Goal: Information Seeking & Learning: Understand process/instructions

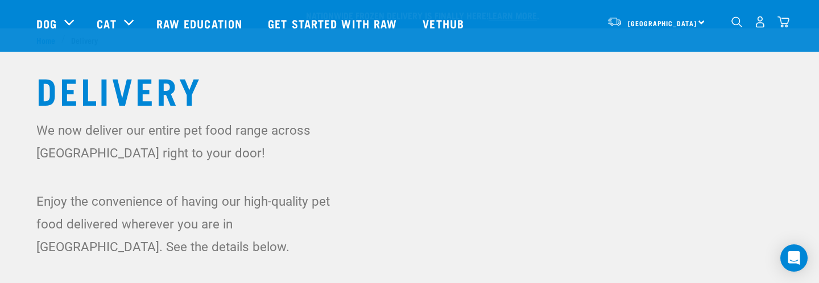
scroll to position [483, 0]
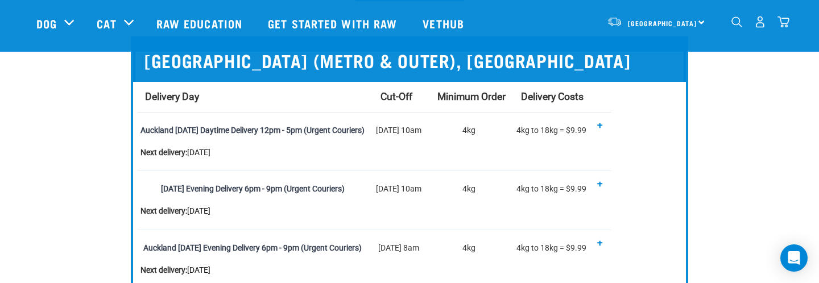
click at [164, 185] on div "[DATE] Evening Delivery 6pm - 9pm (Urgent Couriers)" at bounding box center [252, 189] width 224 height 20
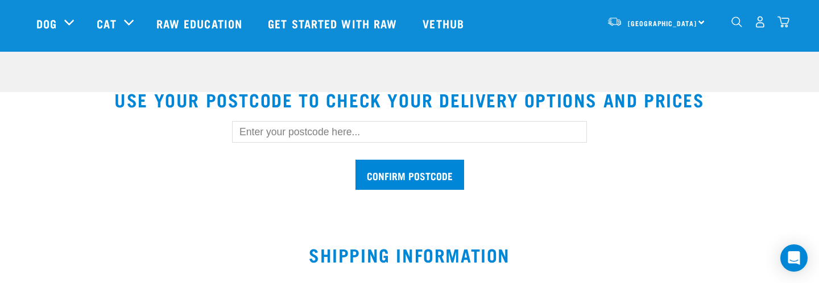
scroll to position [293, 0]
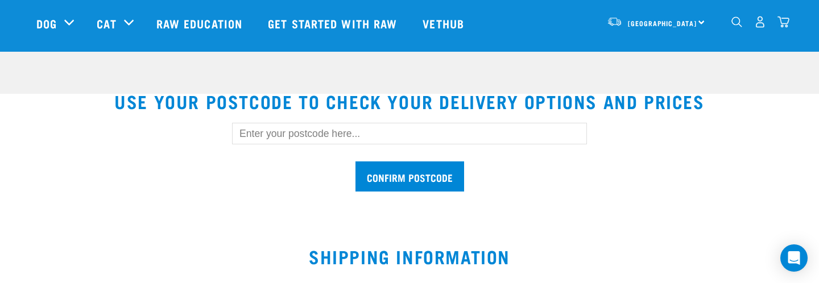
click at [454, 130] on input "text" at bounding box center [409, 134] width 355 height 22
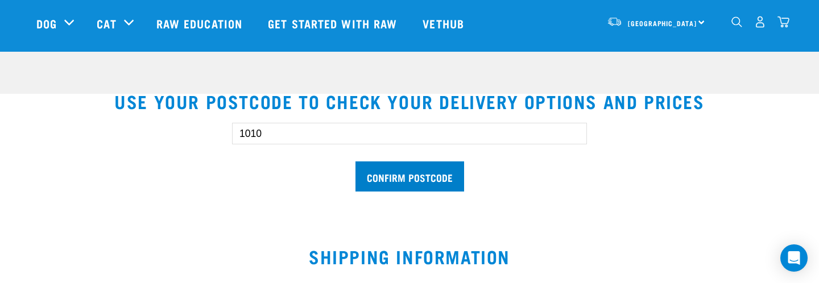
type input "1010"
click at [456, 175] on input "Confirm postcode" at bounding box center [409, 177] width 109 height 30
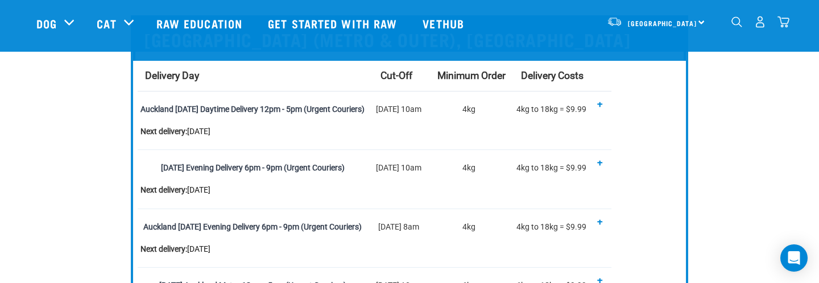
scroll to position [509, 0]
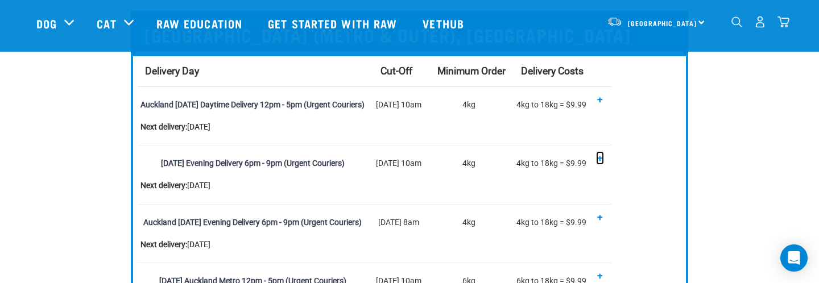
click at [603, 157] on button "+" at bounding box center [600, 159] width 6 height 10
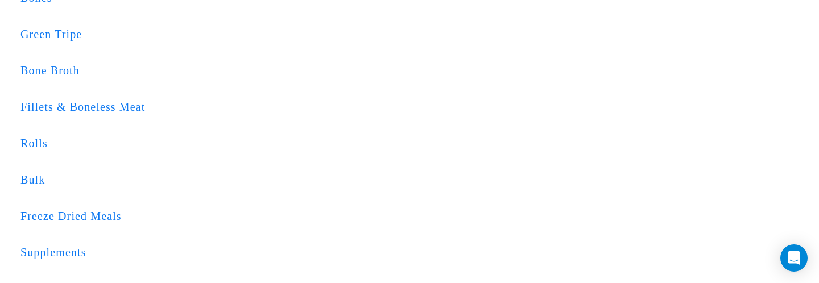
scroll to position [413, 0]
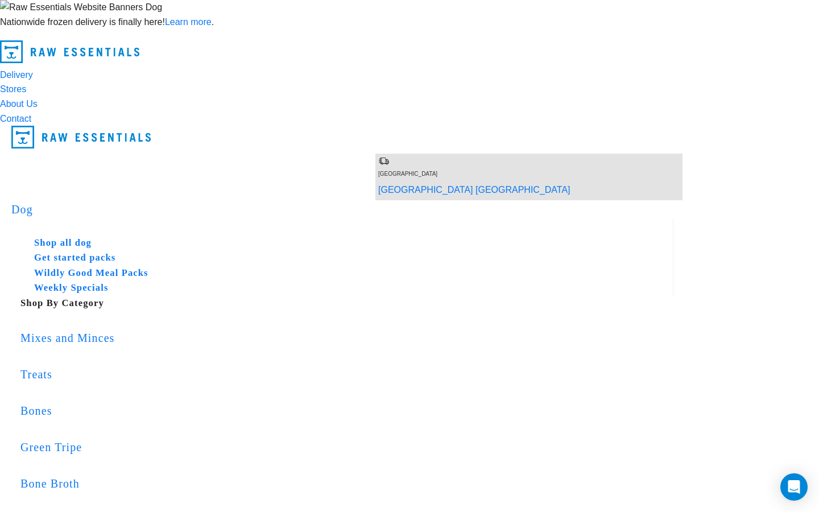
scroll to position [356, 0]
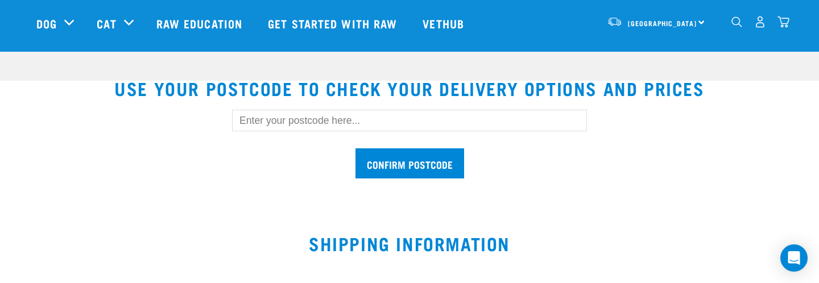
scroll to position [304, 0]
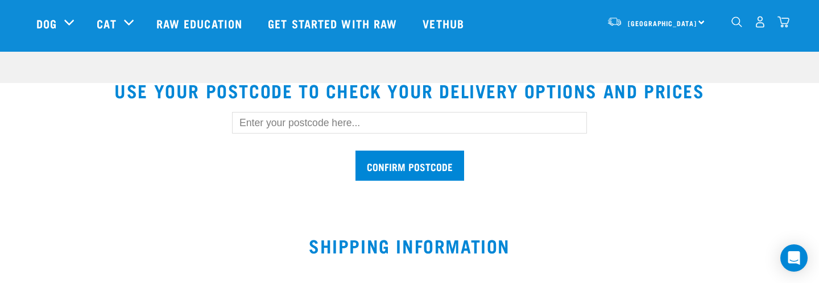
click at [287, 131] on input "text" at bounding box center [409, 123] width 355 height 22
type input "1010"
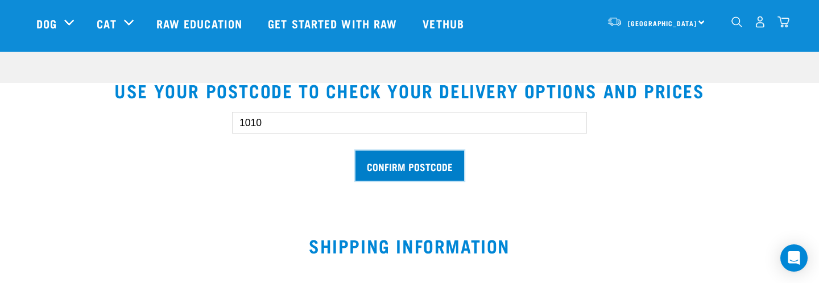
click at [428, 172] on input "Confirm postcode" at bounding box center [409, 166] width 109 height 30
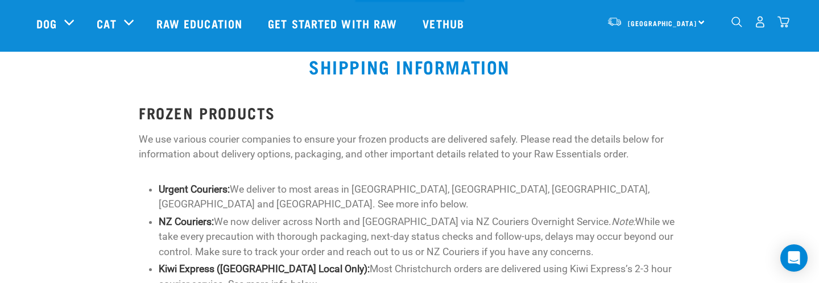
scroll to position [483, 0]
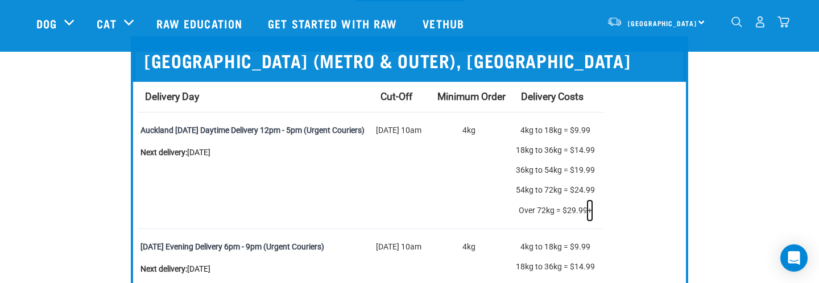
click at [592, 212] on span "+" at bounding box center [589, 210] width 5 height 9
click at [591, 212] on span "-" at bounding box center [590, 210] width 2 height 9
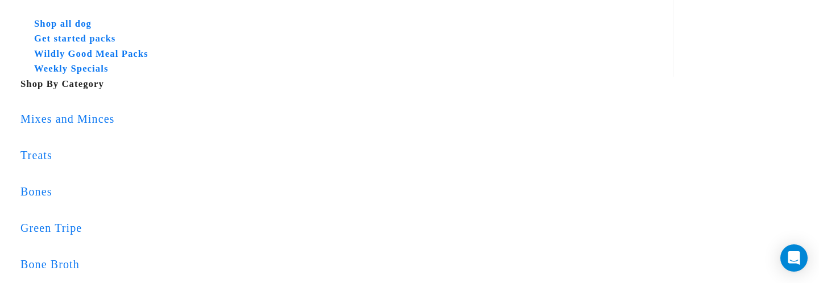
scroll to position [243, 0]
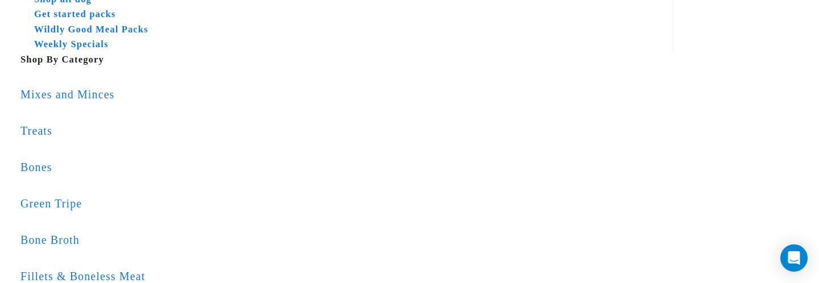
type input "1010"
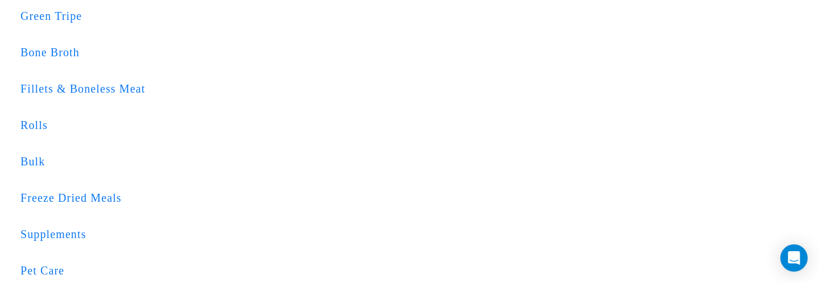
scroll to position [460, 0]
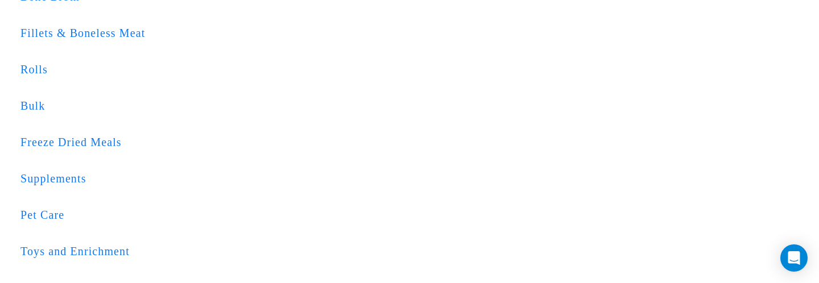
scroll to position [488, 0]
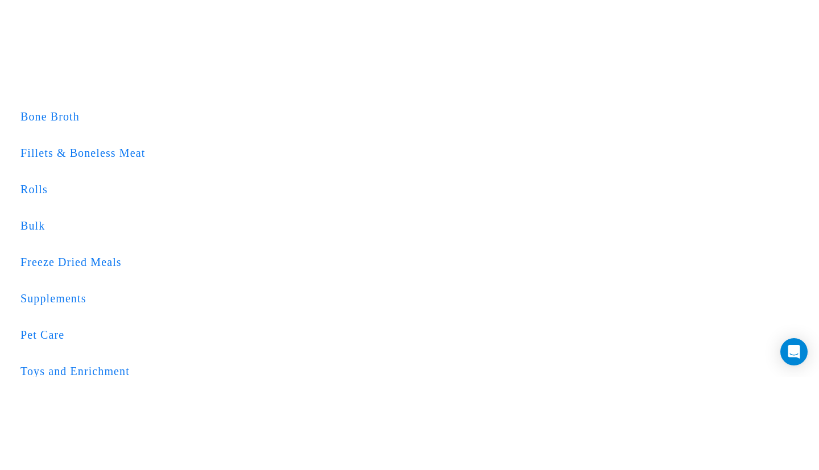
scroll to position [461, 0]
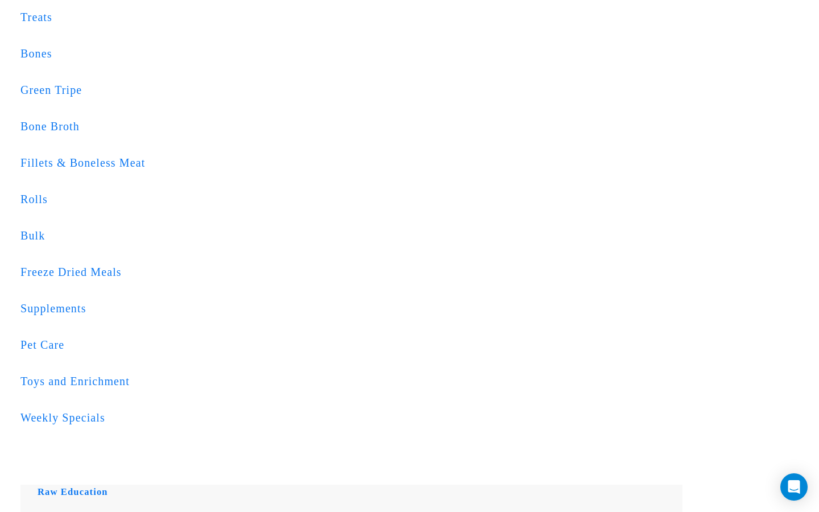
scroll to position [336, 0]
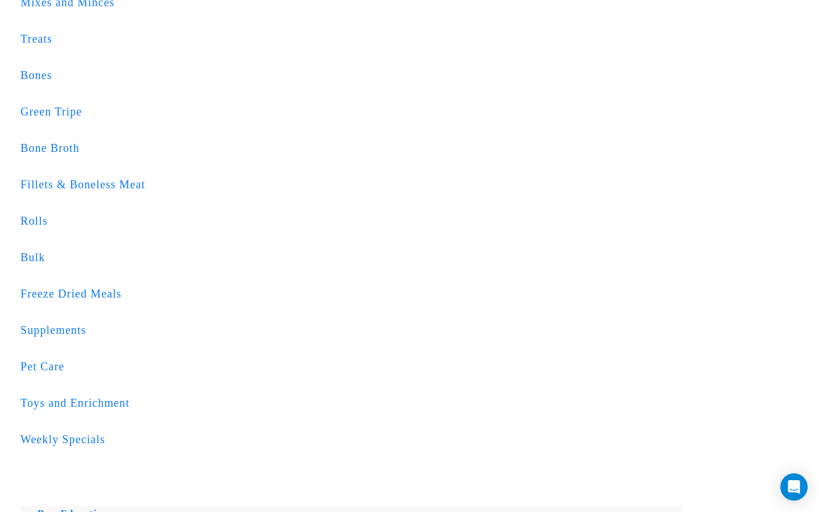
type input "1010"
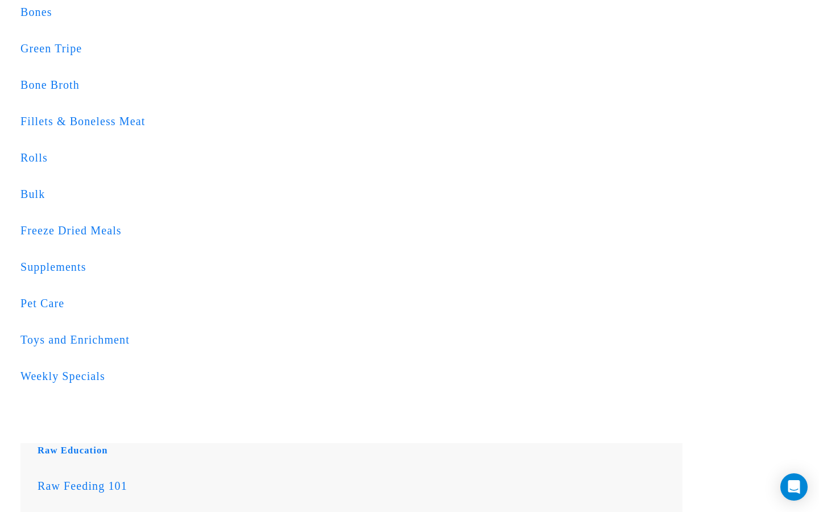
scroll to position [443, 0]
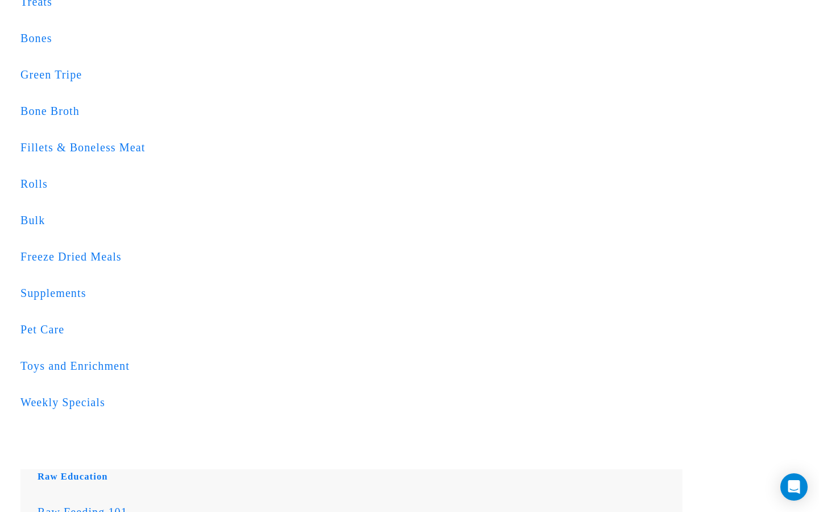
scroll to position [367, 0]
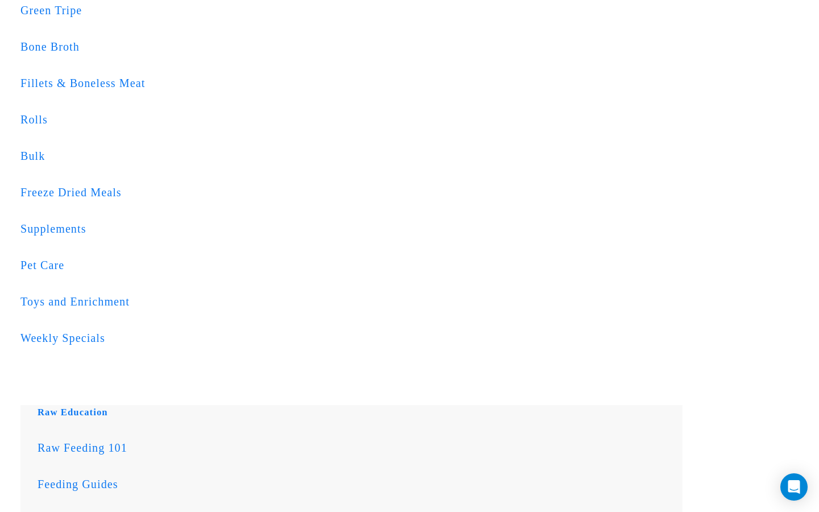
scroll to position [439, 0]
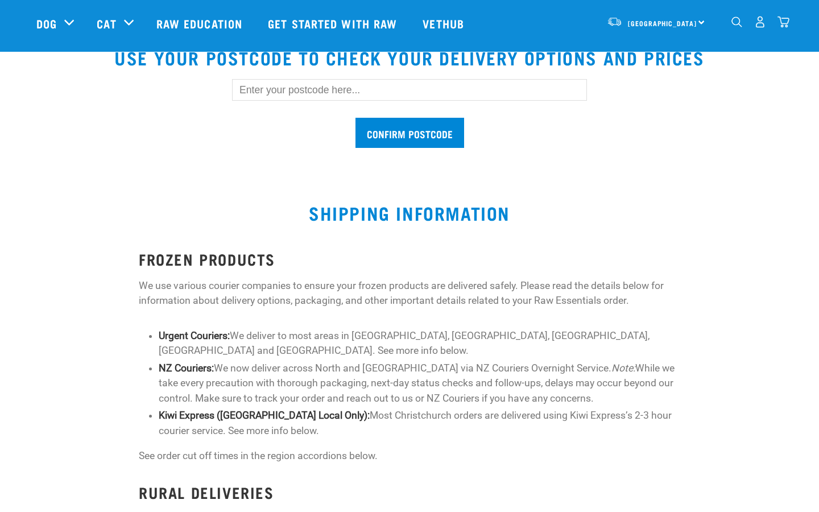
scroll to position [315, 0]
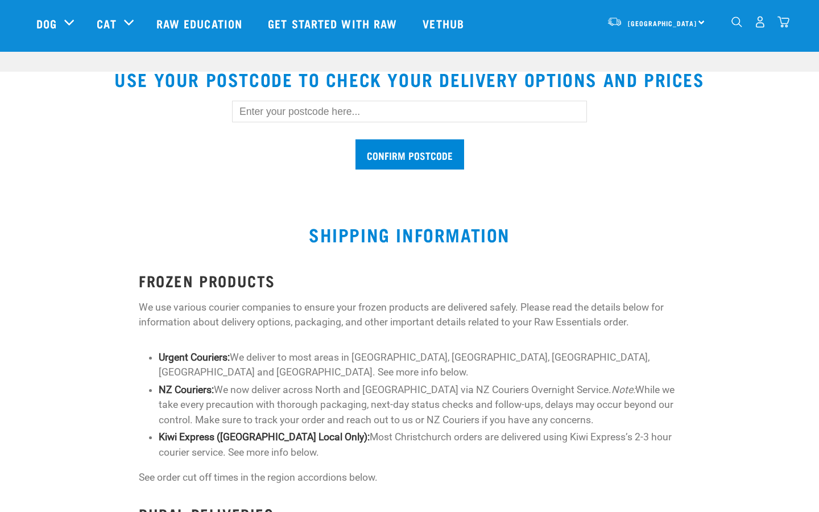
click at [421, 114] on input "text" at bounding box center [409, 112] width 355 height 22
type input "1010"
click at [390, 152] on input "Confirm postcode" at bounding box center [409, 154] width 109 height 30
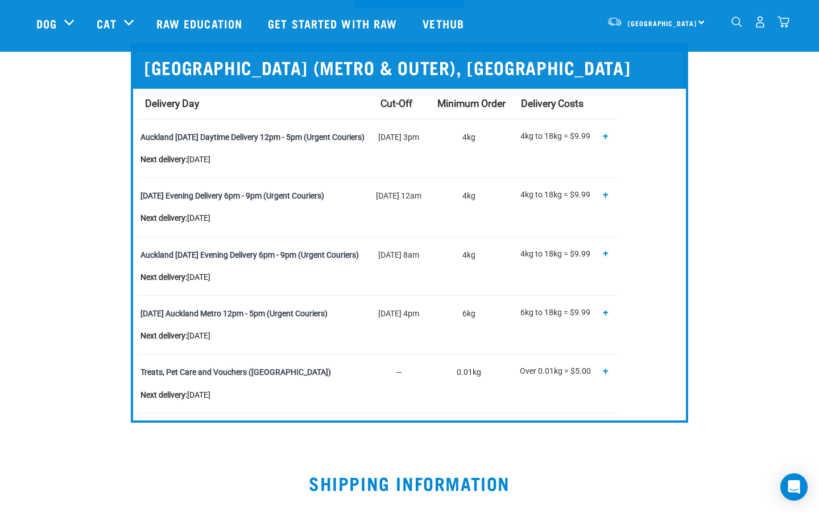
scroll to position [483, 0]
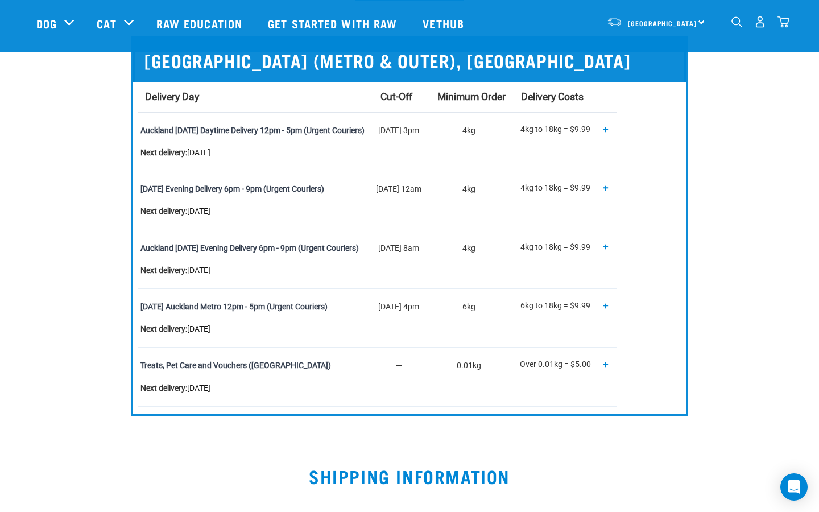
click at [320, 307] on div "[DATE] Auckland Metro 12pm - 5pm (Urgent Couriers)" at bounding box center [252, 307] width 224 height 20
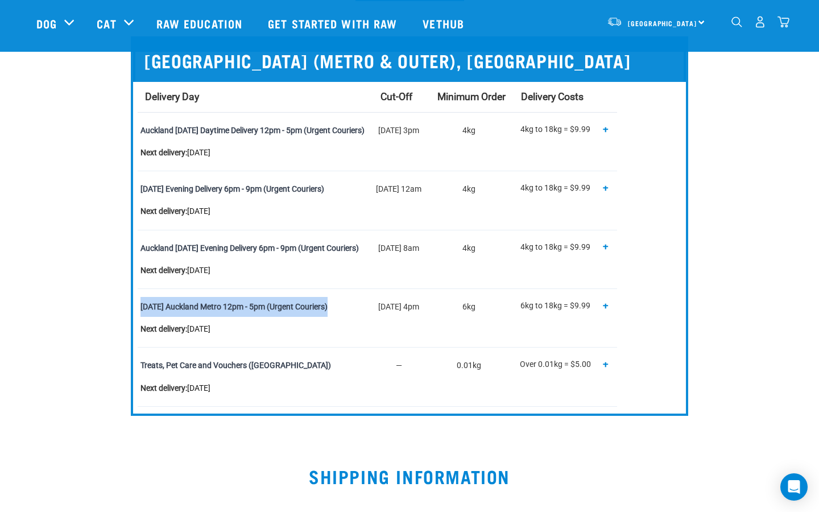
click at [320, 307] on div "[DATE] Auckland Metro 12pm - 5pm (Urgent Couriers)" at bounding box center [252, 307] width 224 height 20
copy td "[DATE] Auckland Metro 12pm - 5pm (Urgent Couriers)"
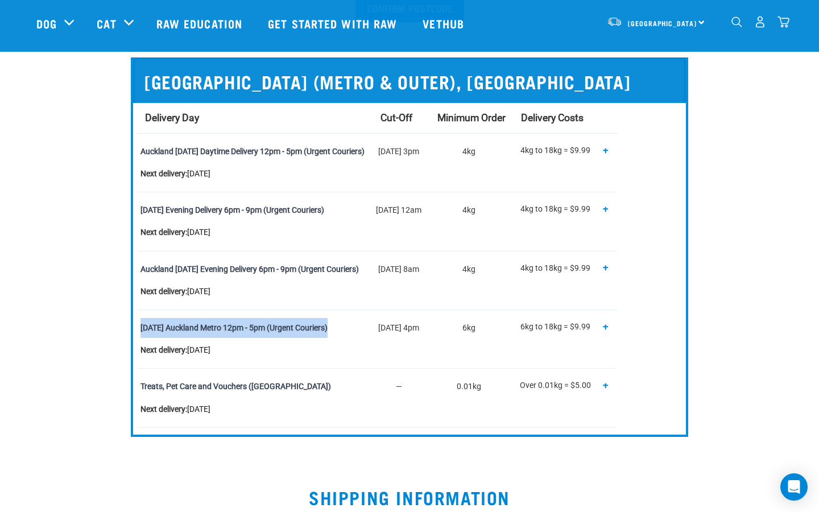
scroll to position [461, 0]
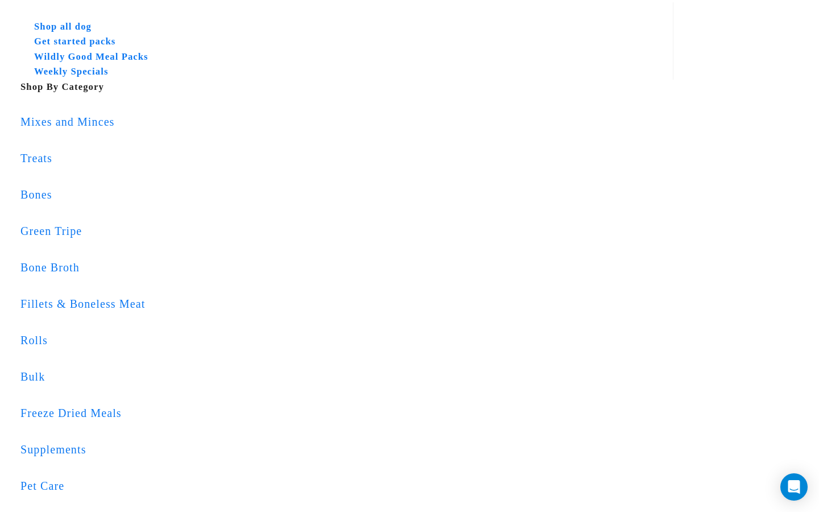
scroll to position [217, 0]
type input "1010"
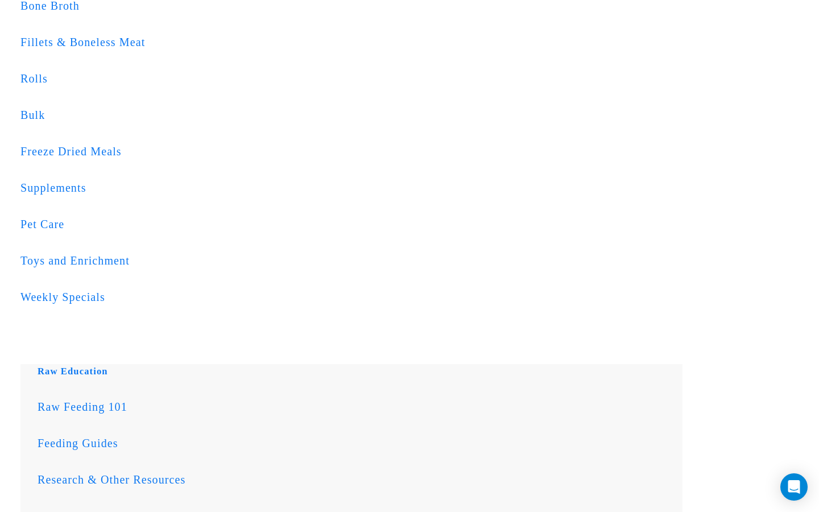
scroll to position [478, 0]
drag, startPoint x: 167, startPoint y: 251, endPoint x: 362, endPoint y: 260, distance: 195.2
copy div "Auckland [DATE] Evening Delivery 6pm - 9pm (Urgent Couriers)"
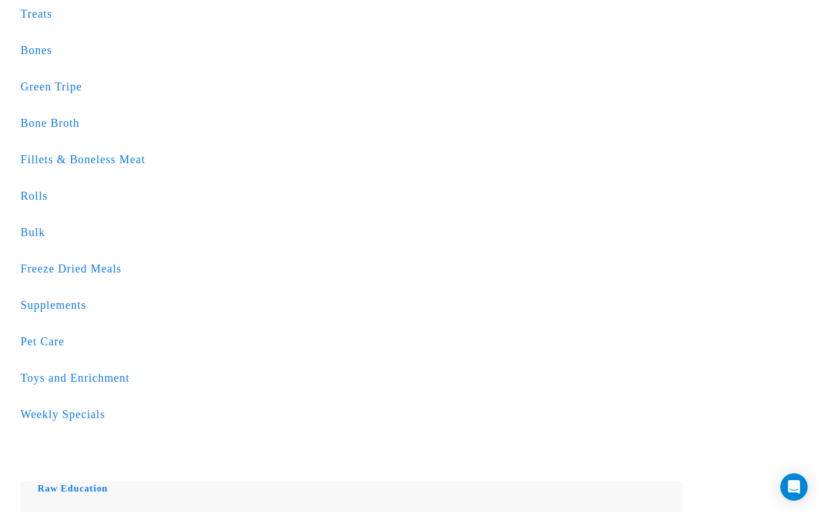
scroll to position [308, 0]
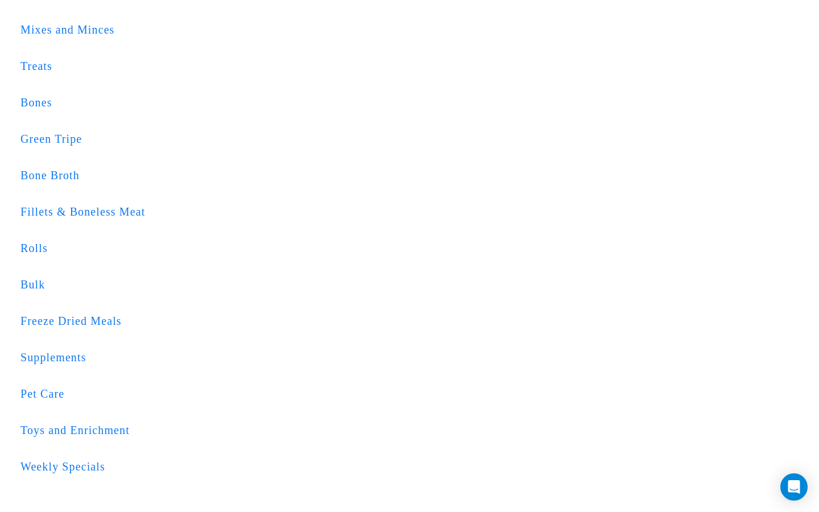
type input "1010"
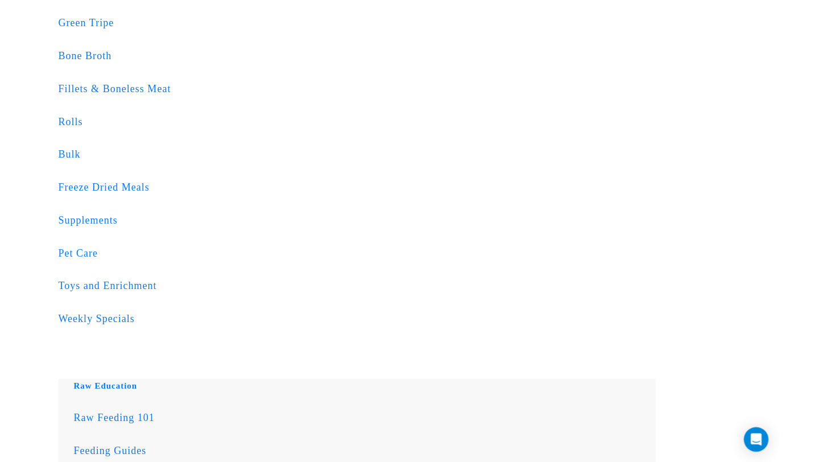
scroll to position [423, 0]
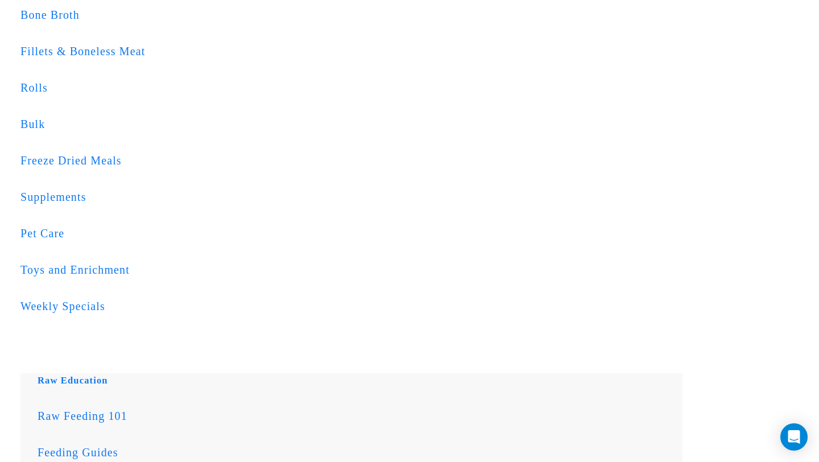
scroll to position [480, 0]
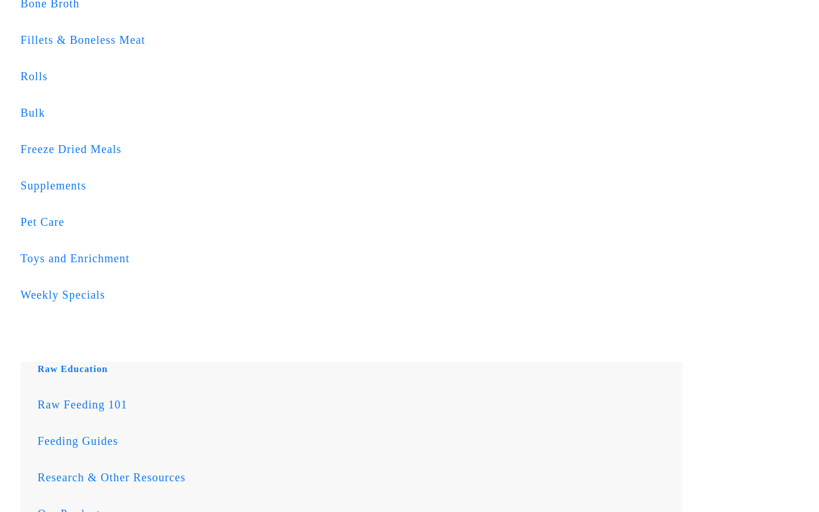
scroll to position [480, 0]
type input "1010"
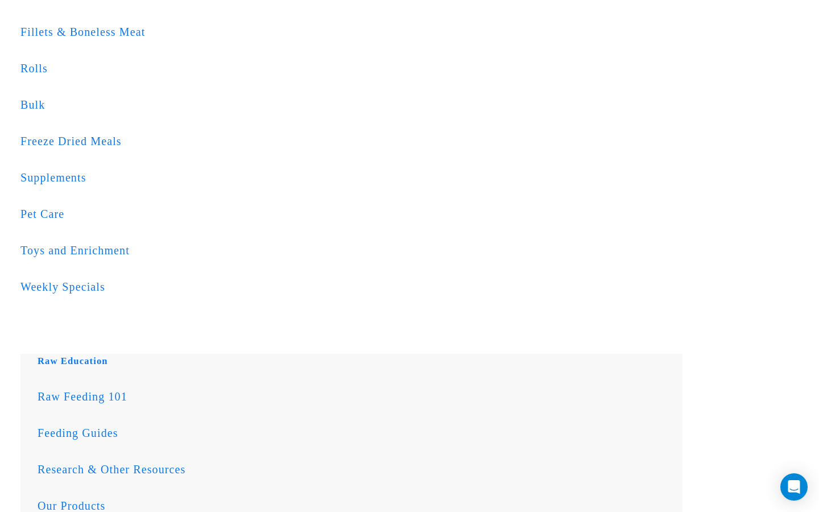
scroll to position [489, 0]
drag, startPoint x: 139, startPoint y: 295, endPoint x: 611, endPoint y: 376, distance: 478.9
copy tbody "[DATE] Auckland Metro 12pm - 5pm (Urgent Couriers) Next delivery: [DATE] [DATE]…"
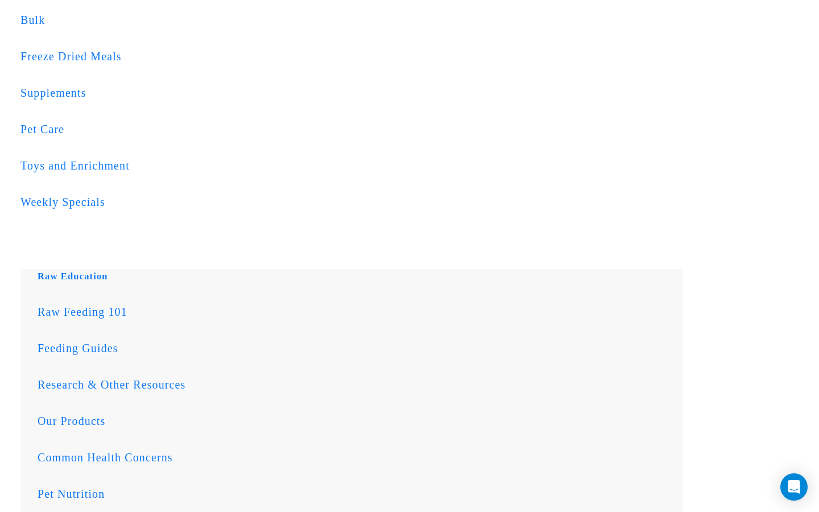
scroll to position [573, 0]
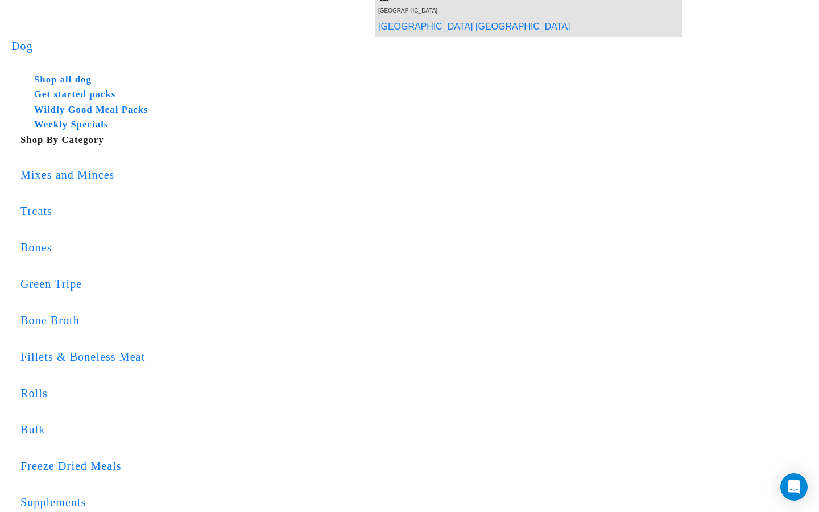
scroll to position [164, 0]
type input "1010"
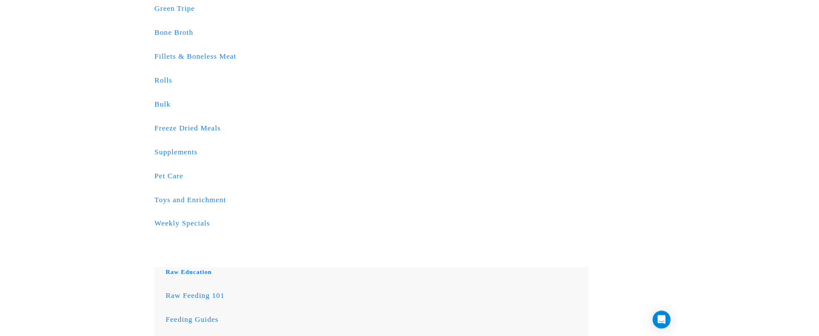
scroll to position [435, 0]
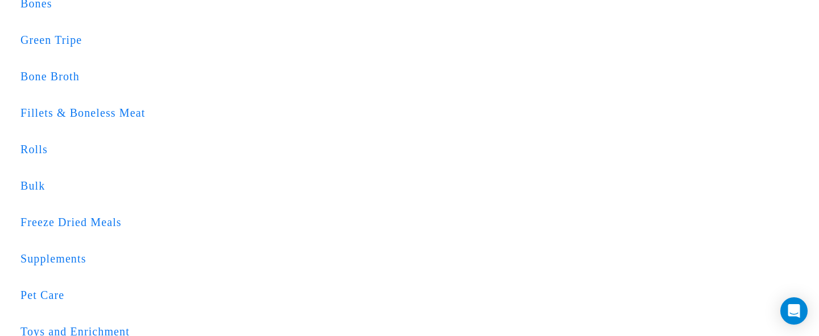
scroll to position [405, 0]
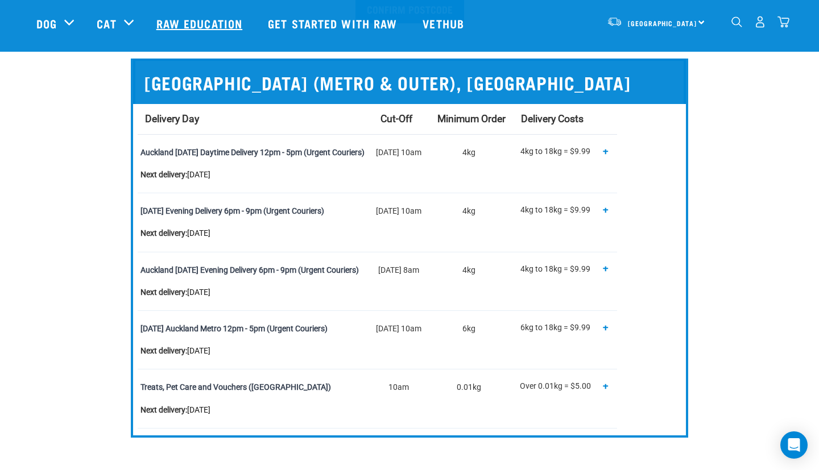
scroll to position [461, 0]
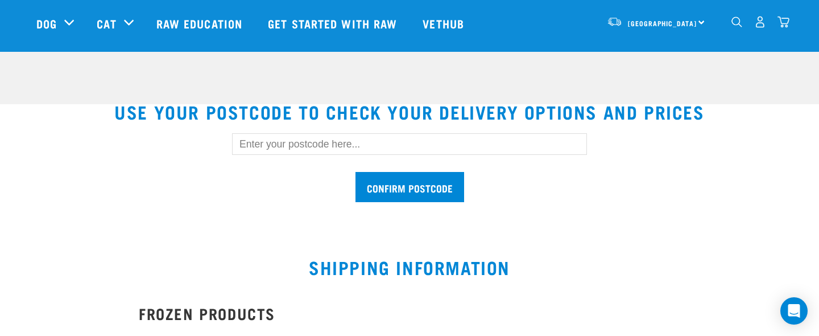
scroll to position [264, 0]
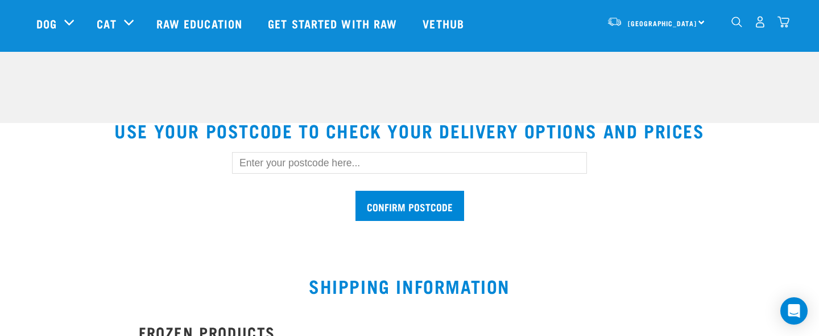
click at [442, 163] on input "text" at bounding box center [409, 163] width 355 height 22
type input "1010"
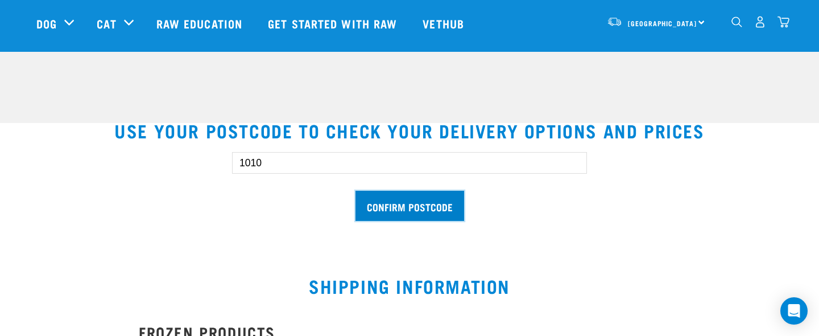
click at [375, 198] on input "Confirm postcode" at bounding box center [409, 206] width 109 height 30
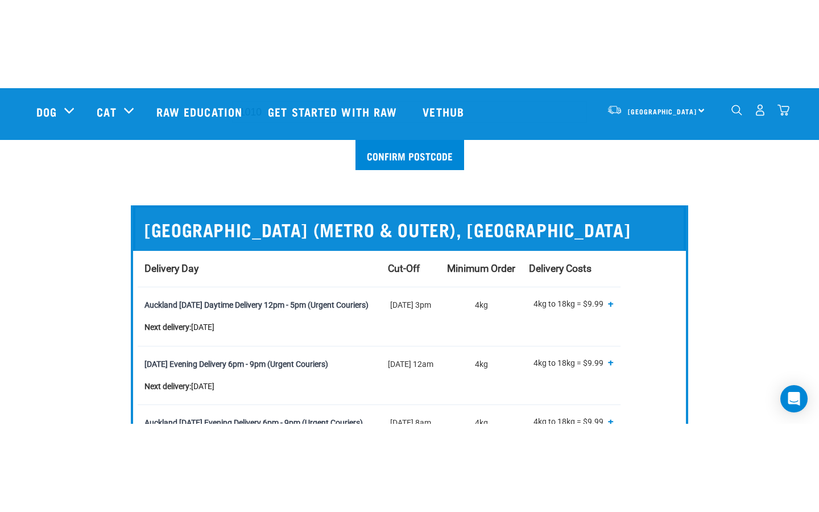
scroll to position [410, 0]
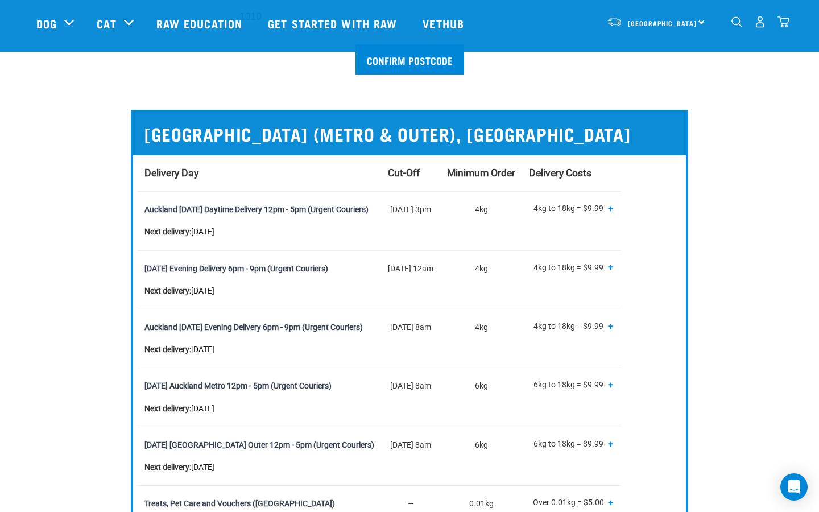
click at [730, 330] on div "1010 Confirm postcode AUCKLAND (METRO & OUTER), NORTH ISLAND Delivery Day Cut-O…" at bounding box center [409, 270] width 764 height 566
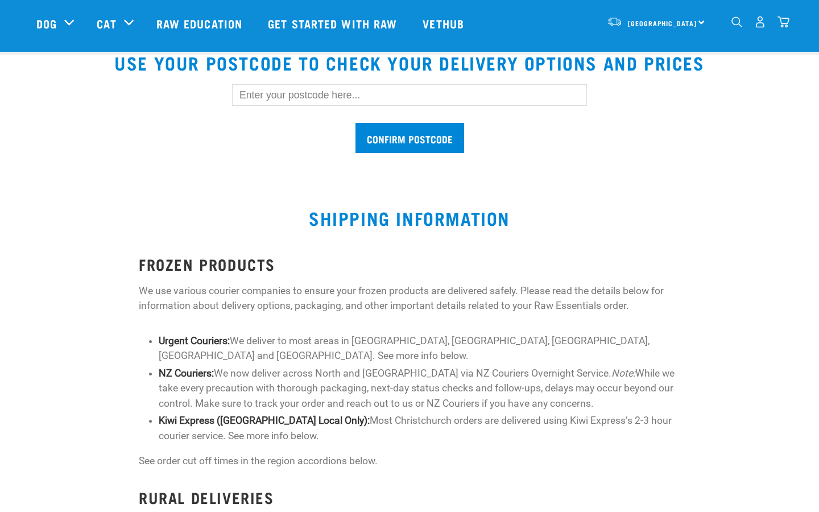
scroll to position [326, 0]
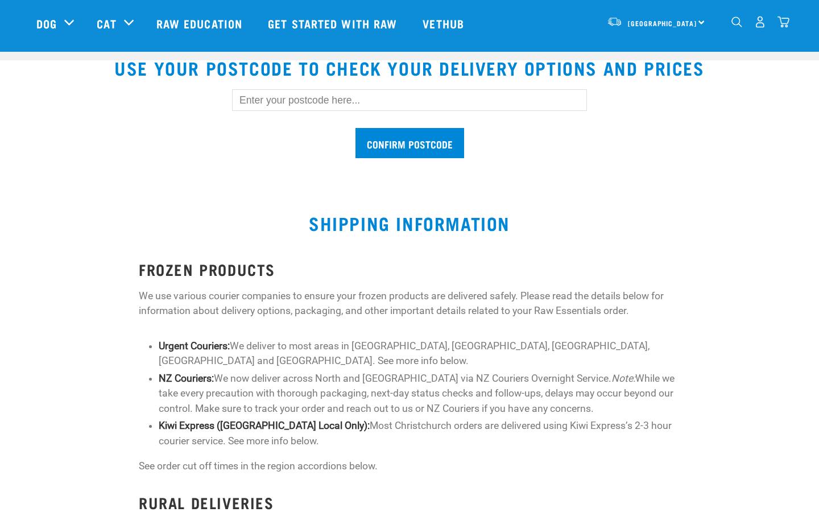
click at [365, 101] on input "text" at bounding box center [409, 100] width 355 height 22
type input "1010"
click at [382, 138] on input "Confirm postcode" at bounding box center [409, 143] width 109 height 30
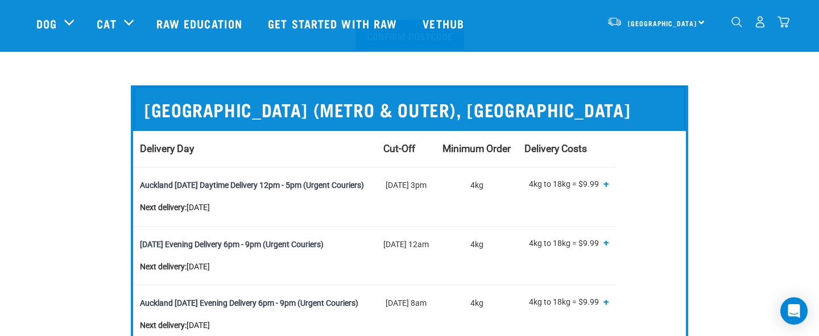
scroll to position [439, 0]
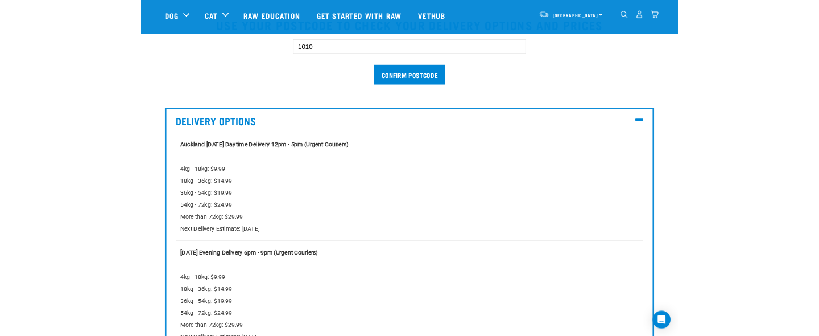
scroll to position [356, 0]
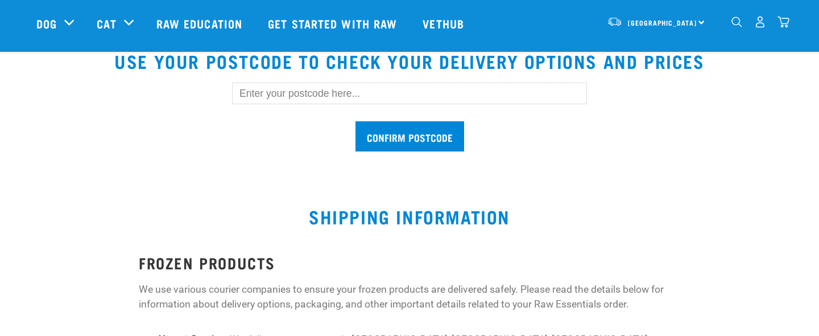
scroll to position [333, 0]
click at [391, 103] on input "text" at bounding box center [409, 94] width 355 height 22
type input "1010"
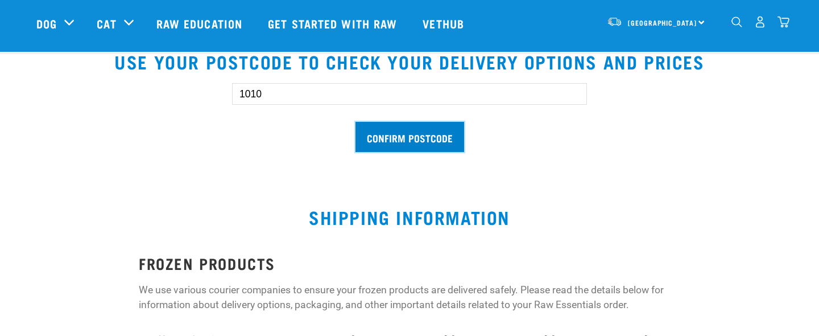
click at [390, 131] on input "Confirm postcode" at bounding box center [409, 137] width 109 height 30
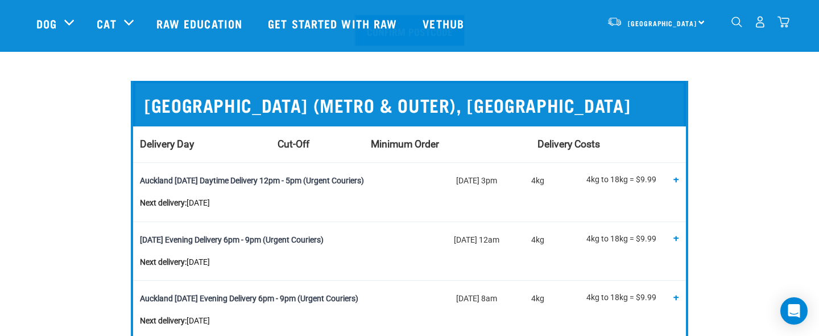
scroll to position [441, 0]
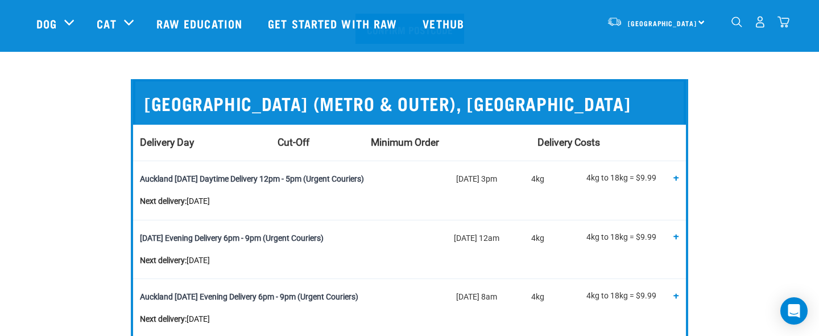
click at [676, 177] on span "+" at bounding box center [676, 177] width 6 height 11
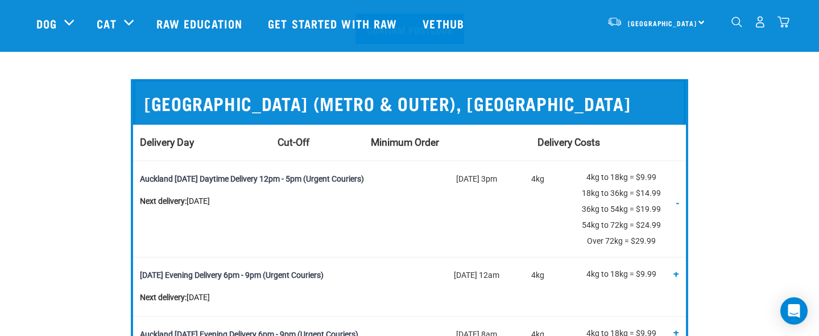
click at [681, 201] on td "4kg to 18kg = $9.99 18kg to 36kg = $14.99 36kg to 54kg = $19.99 54kg to 72kg = …" at bounding box center [624, 209] width 124 height 96
click at [678, 201] on span "-" at bounding box center [677, 202] width 3 height 11
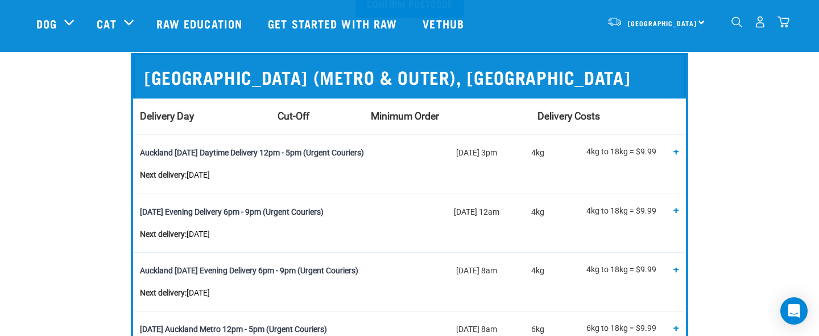
scroll to position [460, 0]
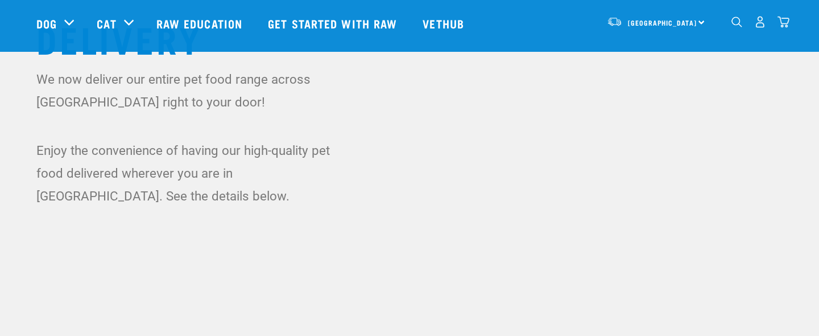
scroll to position [216, 0]
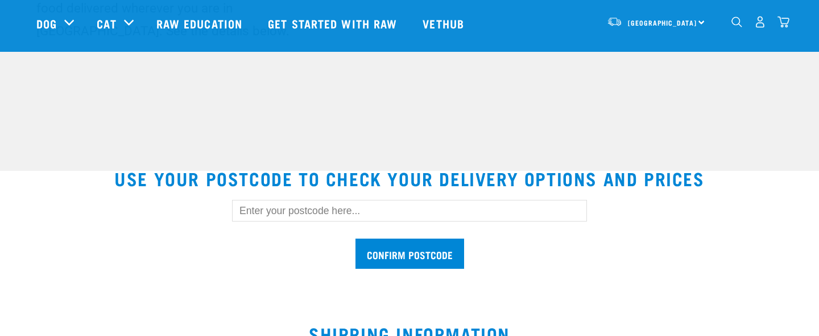
click at [426, 216] on input "text" at bounding box center [409, 211] width 355 height 22
type input "1010"
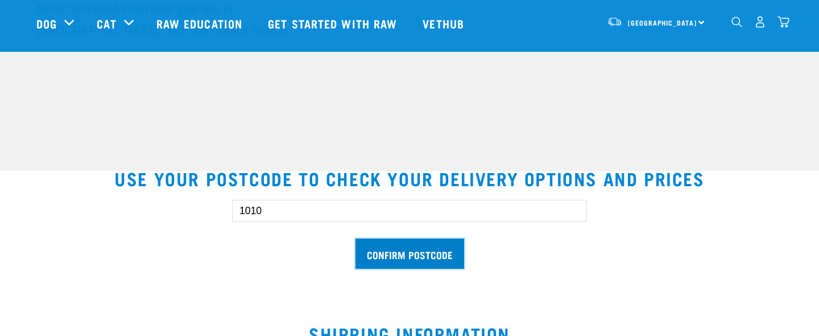
click at [375, 258] on input "Confirm postcode" at bounding box center [409, 253] width 109 height 30
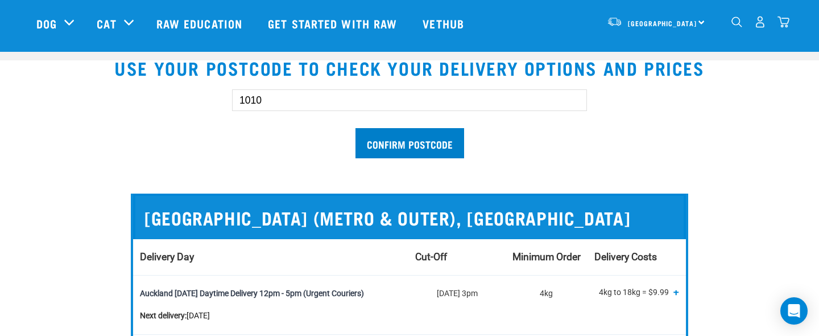
scroll to position [325, 0]
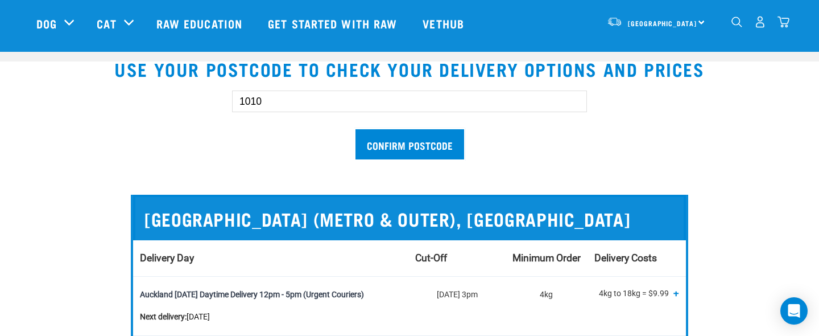
click at [475, 99] on input "1010" at bounding box center [409, 101] width 355 height 22
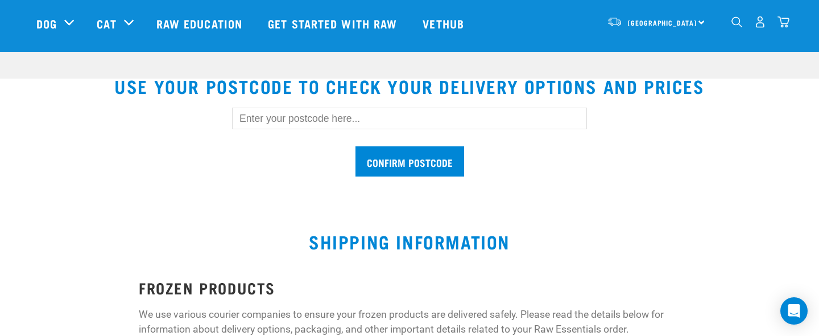
scroll to position [308, 0]
click at [370, 121] on input "text" at bounding box center [409, 119] width 355 height 22
type input "1010"
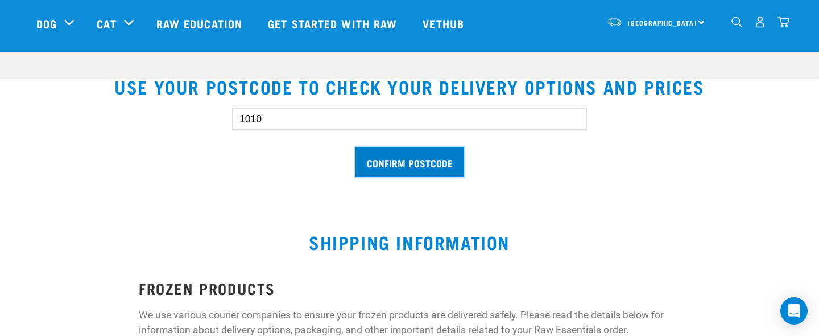
click at [388, 156] on input "Confirm postcode" at bounding box center [409, 162] width 109 height 30
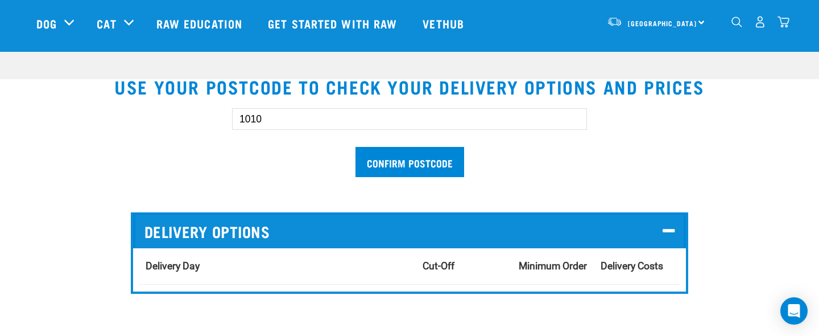
click at [424, 287] on div "Delivery Day Cut-Off Minimum Order Delivery Costs" at bounding box center [409, 269] width 553 height 43
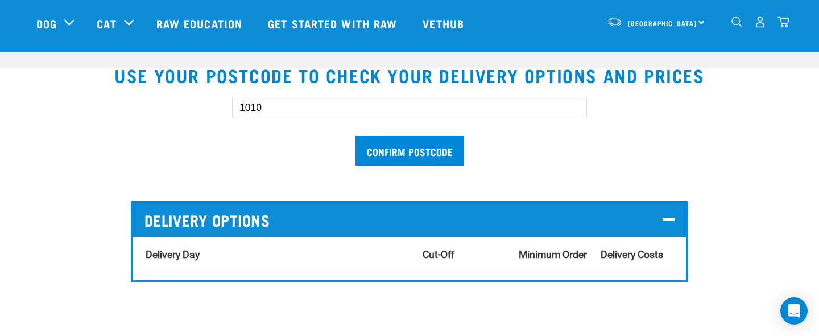
scroll to position [321, 0]
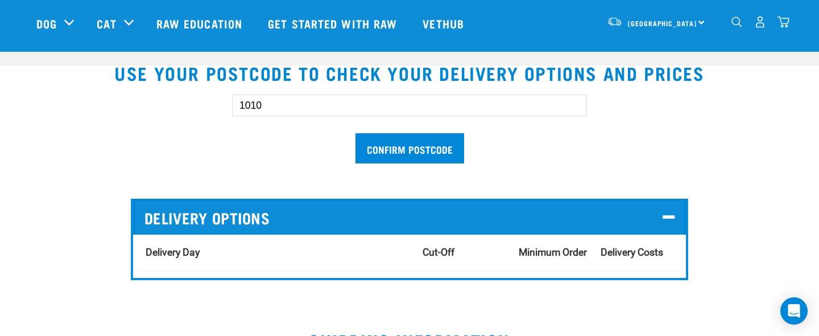
click at [597, 147] on div "1010 Confirm postcode" at bounding box center [409, 123] width 391 height 94
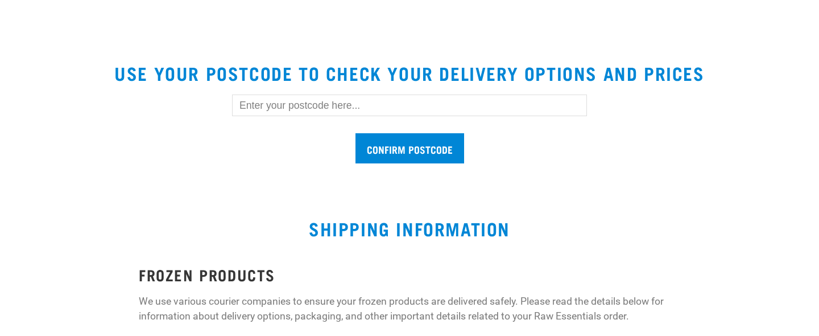
scroll to position [405, 0]
click at [481, 103] on input "text" at bounding box center [409, 105] width 355 height 22
type input "1010"
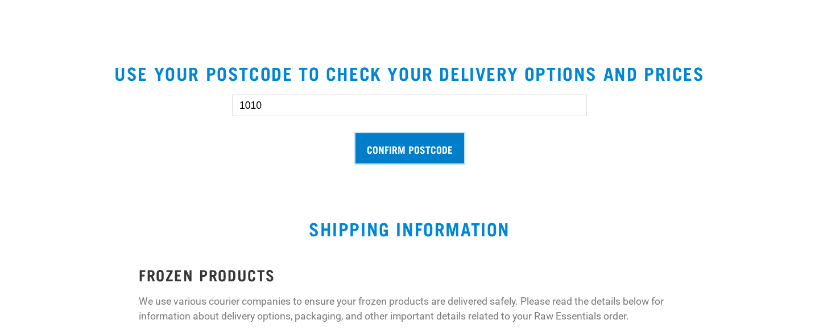
click at [370, 141] on input "Confirm postcode" at bounding box center [409, 148] width 109 height 30
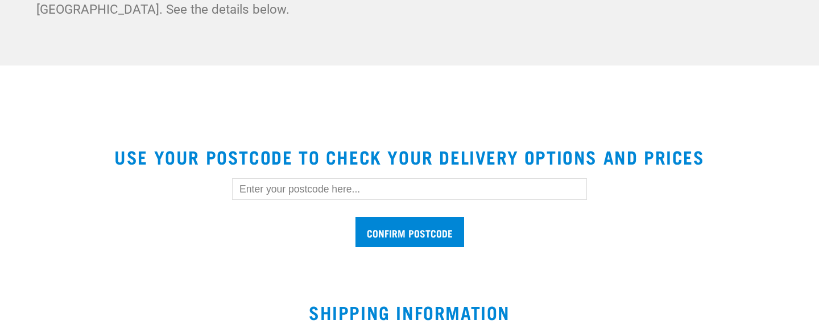
scroll to position [353, 0]
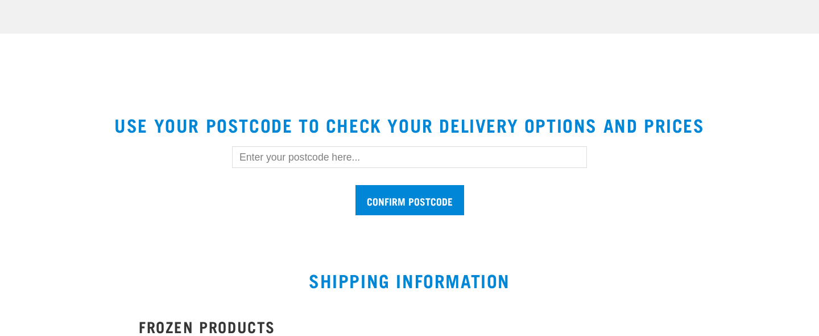
click at [387, 159] on input "text" at bounding box center [409, 157] width 355 height 22
type input "1010"
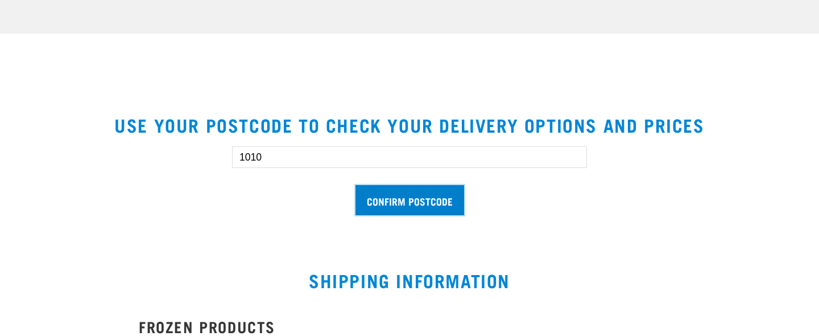
click at [395, 200] on input "Confirm postcode" at bounding box center [409, 200] width 109 height 30
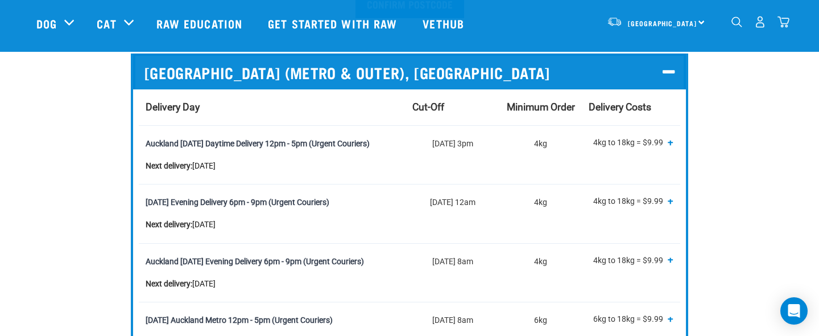
scroll to position [451, 0]
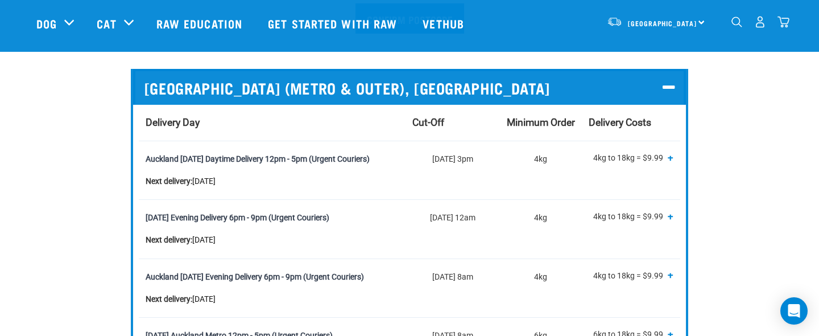
click at [669, 89] on icon at bounding box center [669, 87] width 12 height 15
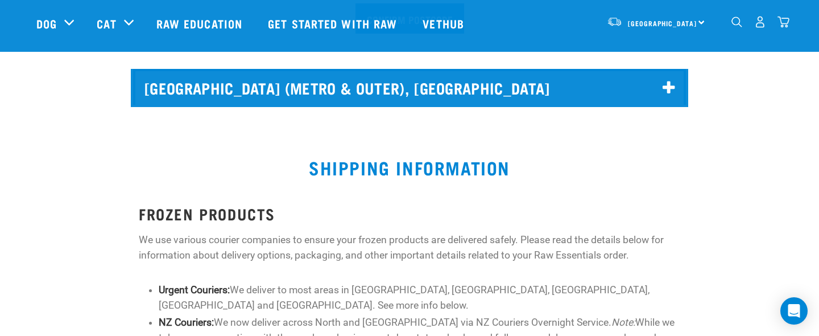
click at [669, 89] on icon at bounding box center [669, 87] width 12 height 15
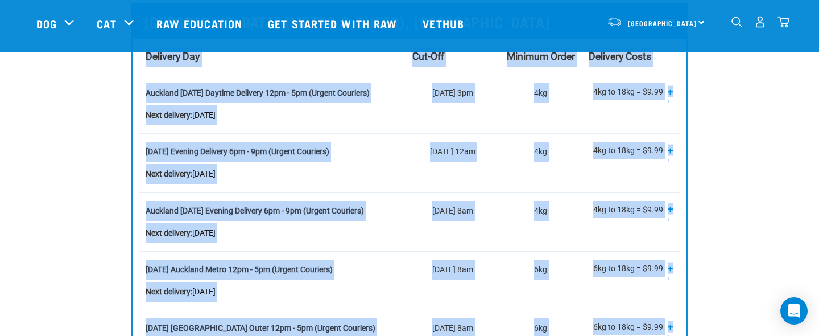
scroll to position [523, 0]
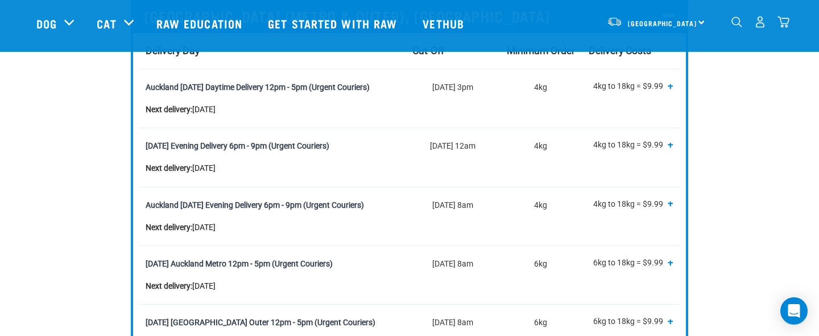
click at [809, 179] on section "USE YOUR POSTCODE TO CHECK YOUR DELIVERY OPTIONS AND PRICES 1010 Confirm postco…" at bounding box center [409, 151] width 819 height 606
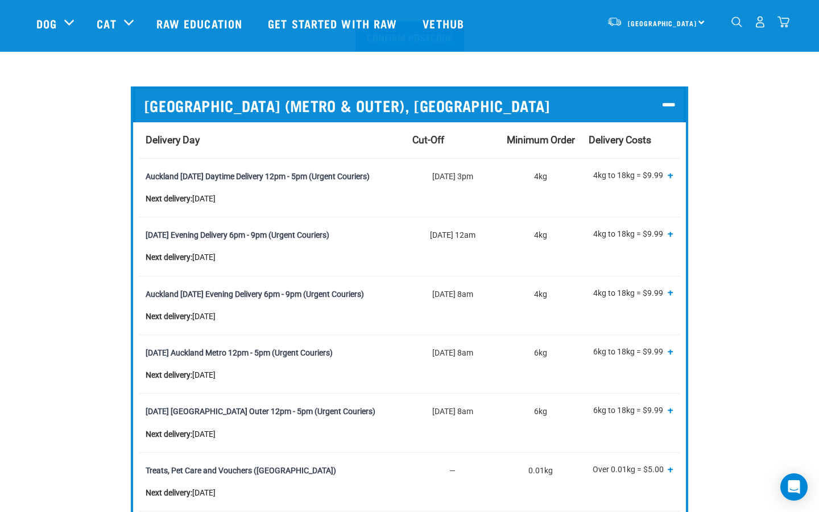
scroll to position [430, 0]
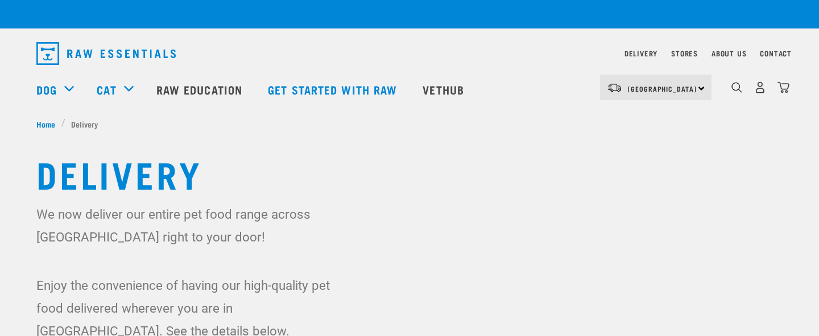
scroll to position [325, 0]
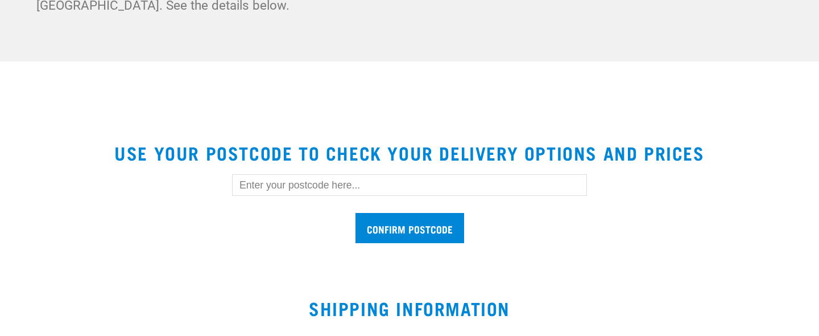
click at [471, 187] on input "text" at bounding box center [409, 185] width 355 height 22
paste input "0940"
type input "0940"
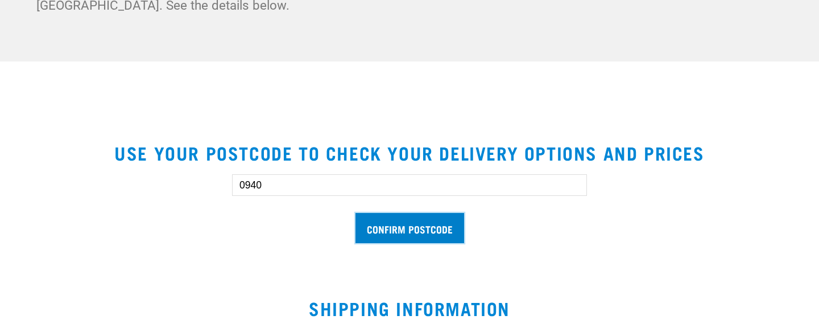
click at [417, 227] on input "Confirm postcode" at bounding box center [409, 228] width 109 height 30
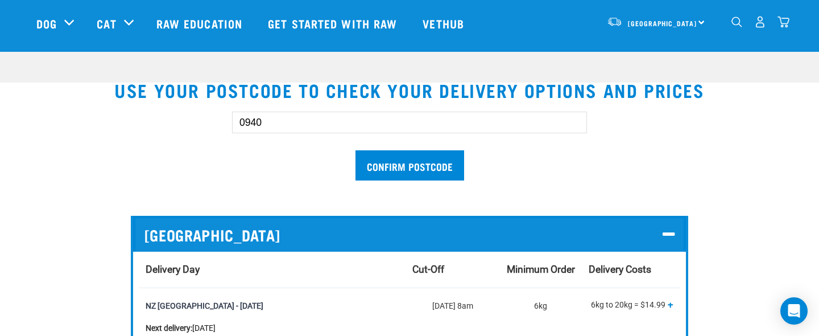
scroll to position [298, 0]
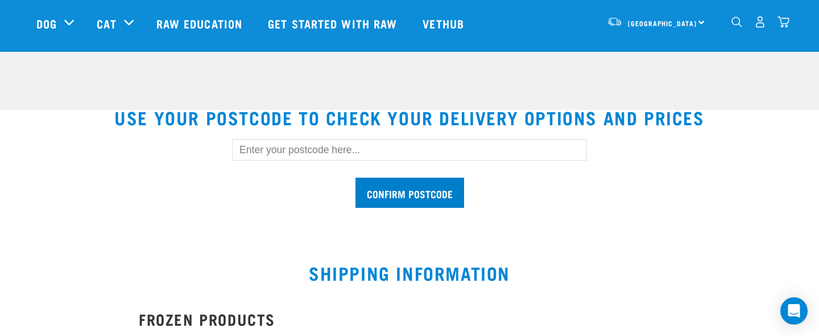
scroll to position [273, 0]
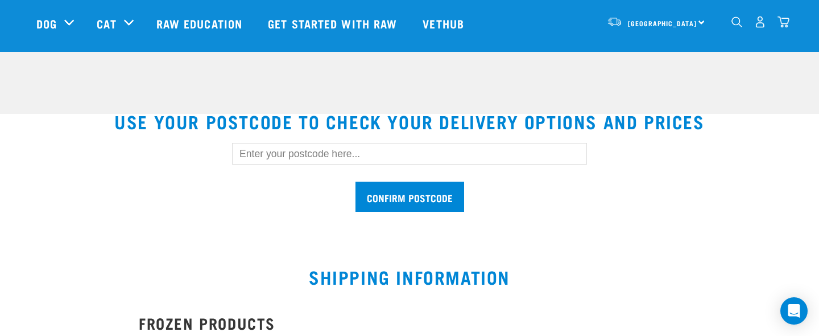
click at [334, 154] on input "text" at bounding box center [409, 154] width 355 height 22
paste input ".region-bar"
type input ".region-bar"
click at [405, 148] on input "text" at bounding box center [409, 154] width 355 height 22
paste input "0972"
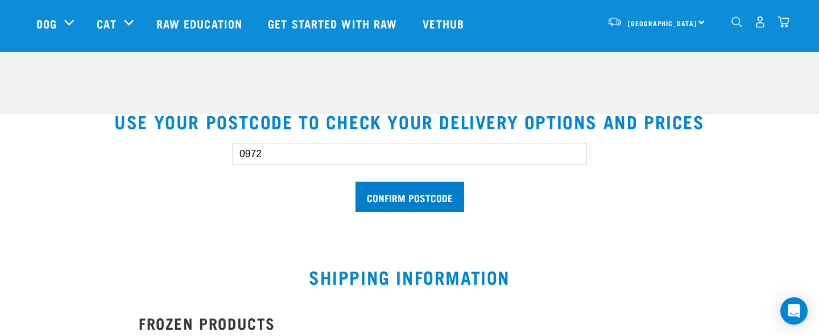
type input "0972"
click at [394, 194] on input "Confirm postcode" at bounding box center [409, 196] width 109 height 30
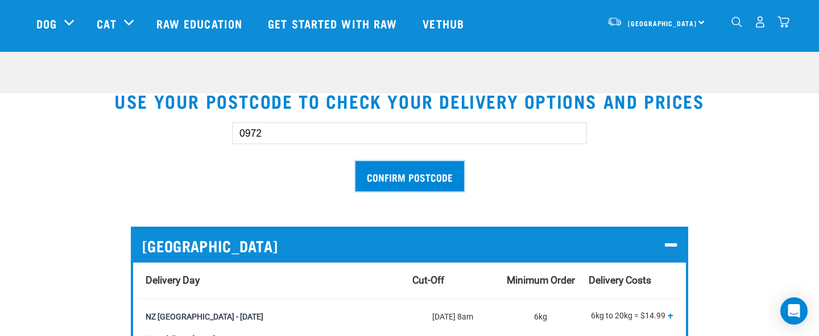
scroll to position [114, 0]
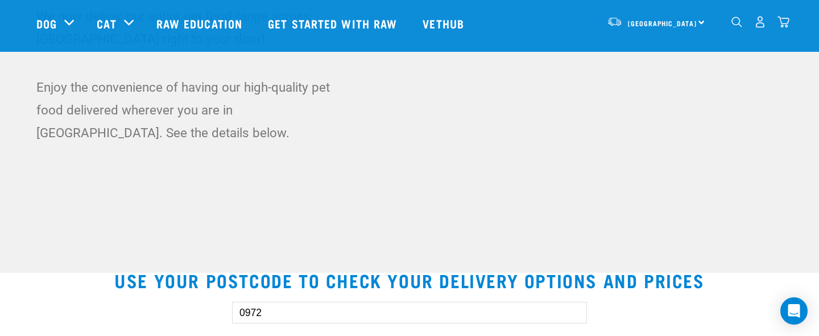
click at [264, 313] on input "0972" at bounding box center [409, 312] width 355 height 22
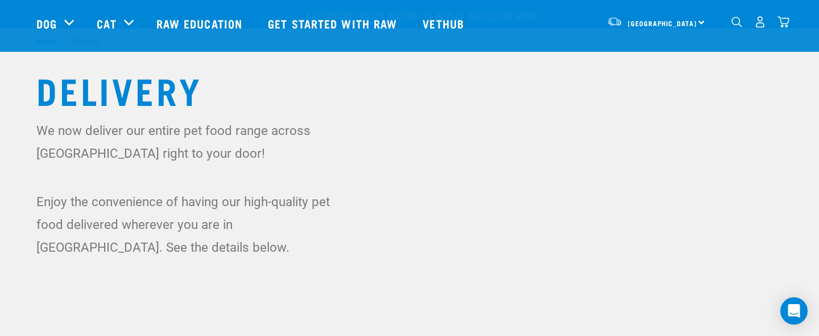
scroll to position [114, 0]
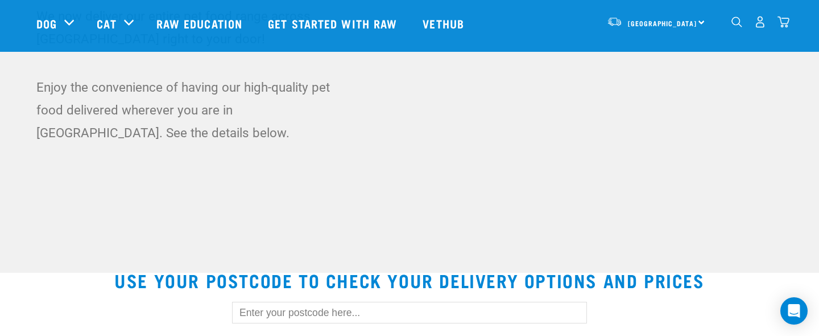
click at [446, 306] on input "text" at bounding box center [409, 312] width 355 height 22
paste input "0972"
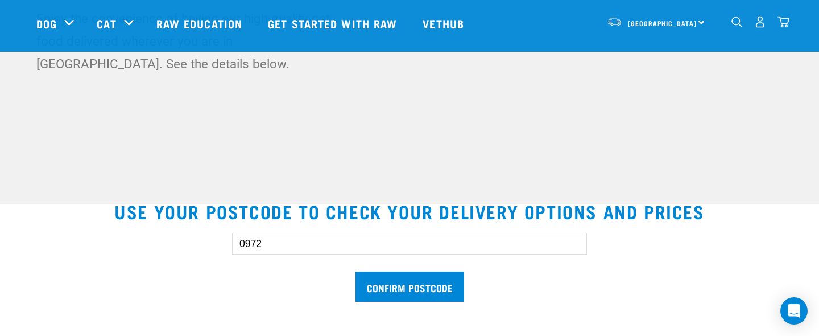
scroll to position [220, 0]
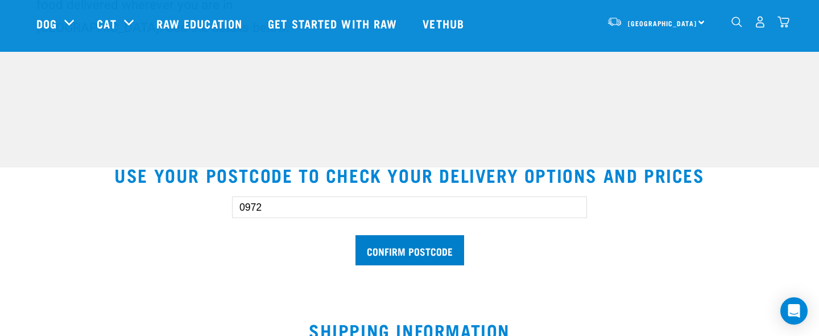
type input "0972"
click at [413, 264] on input "Confirm postcode" at bounding box center [409, 250] width 109 height 30
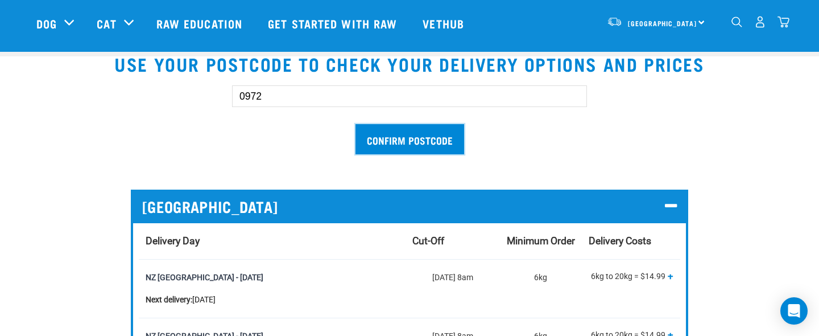
scroll to position [333, 0]
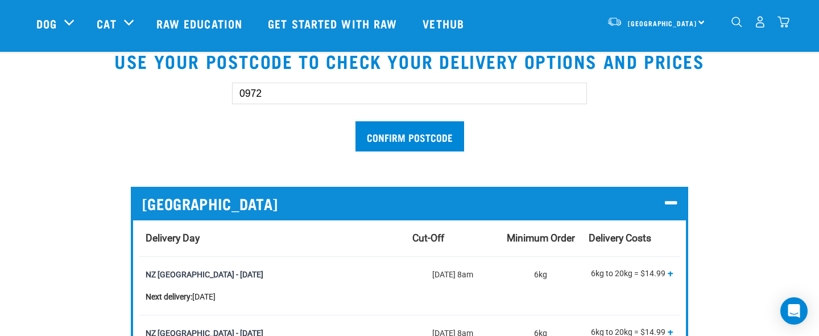
click at [676, 209] on icon at bounding box center [671, 203] width 12 height 15
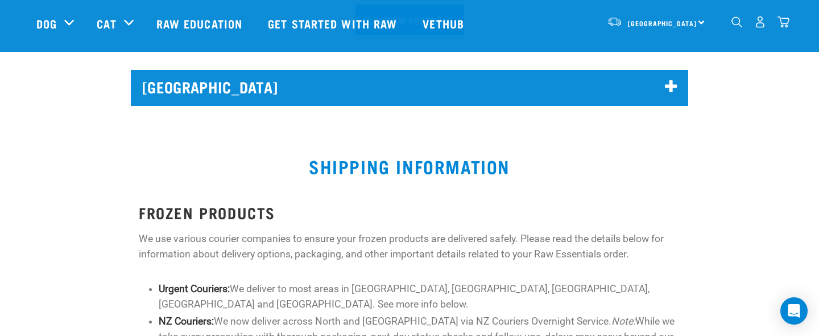
scroll to position [450, 0]
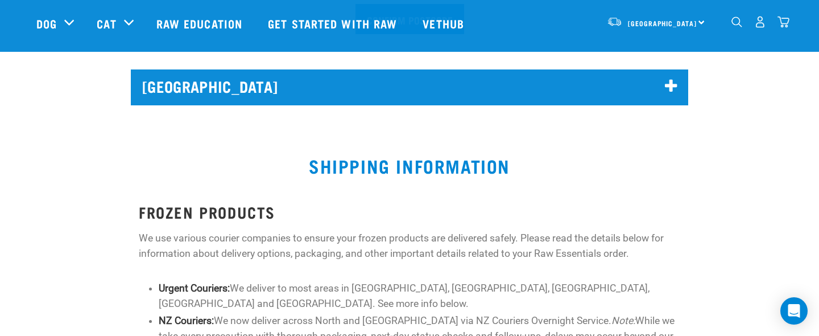
click at [650, 96] on div "[GEOGRAPHIC_DATA]" at bounding box center [409, 86] width 553 height 34
click at [667, 85] on icon at bounding box center [671, 85] width 12 height 15
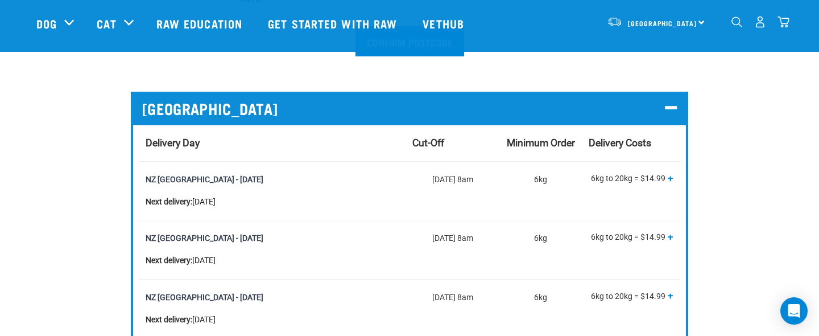
scroll to position [420, 0]
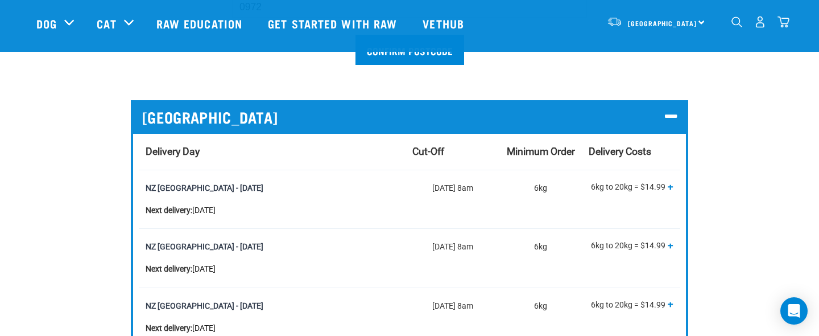
click at [673, 183] on td "6kg to 20kg = $14.99 20kg to 40kg = $29.99 Over 40kg = $44.99 + -" at bounding box center [631, 198] width 98 height 59
click at [672, 184] on span "+" at bounding box center [671, 185] width 6 height 11
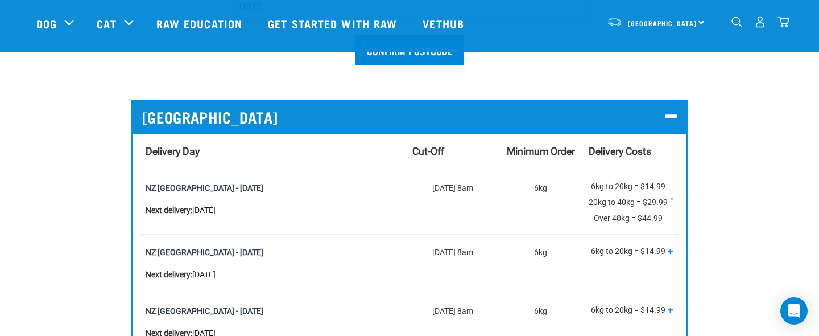
click at [671, 196] on span "-" at bounding box center [671, 197] width 3 height 11
